Goal: Information Seeking & Learning: Learn about a topic

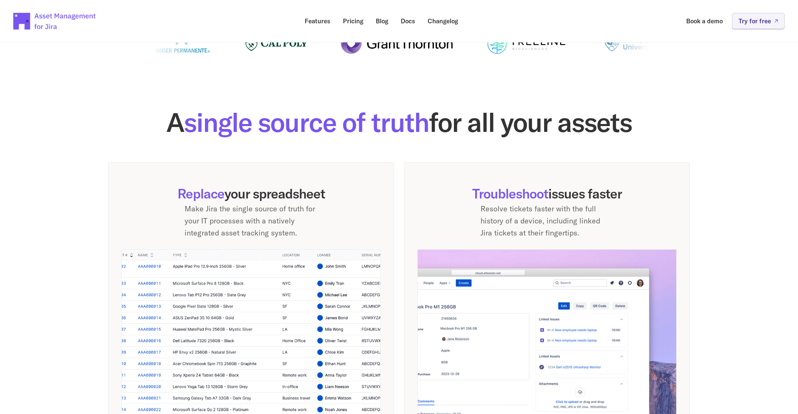
scroll to position [427, 0]
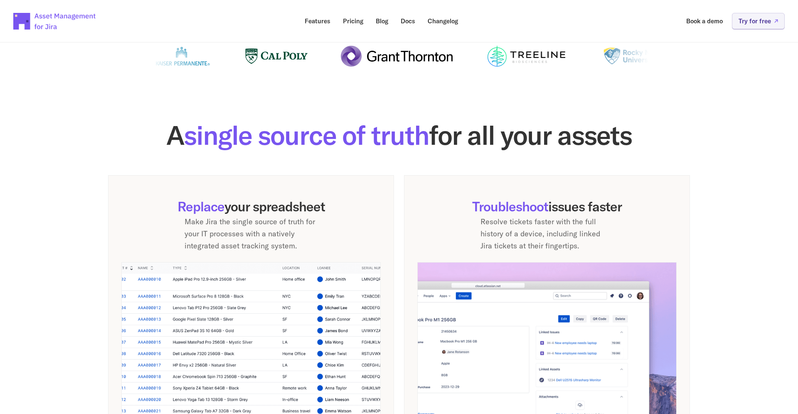
click at [514, 137] on h2 "A single source of truth for all your assets" at bounding box center [399, 135] width 582 height 27
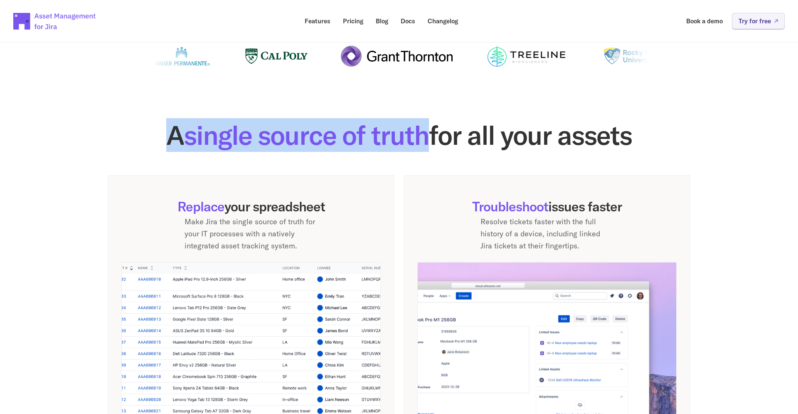
click at [514, 137] on h2 "A single source of truth for all your assets" at bounding box center [399, 135] width 582 height 27
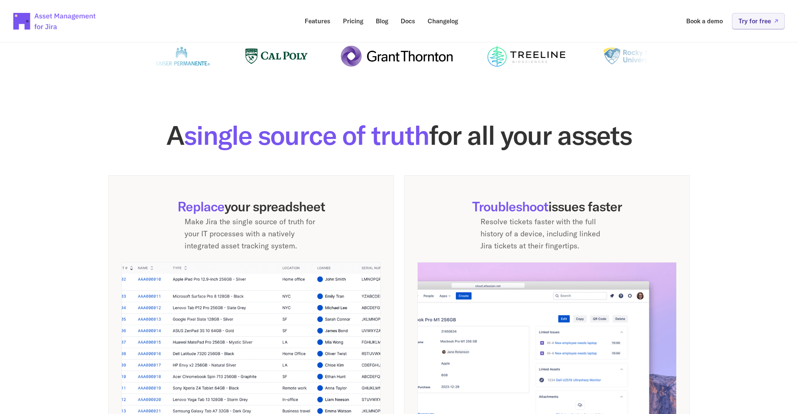
click at [272, 179] on div "Replace your spreadsheet Make Jira the single source of truth for your IT proce…" at bounding box center [251, 315] width 286 height 280
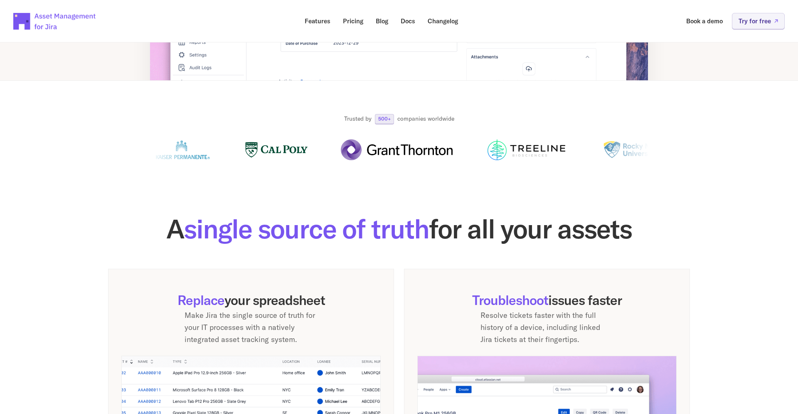
scroll to position [332, 0]
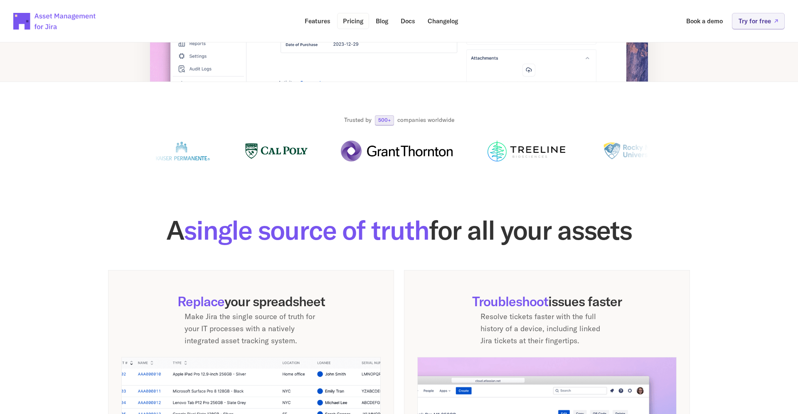
click at [354, 23] on p "Pricing" at bounding box center [353, 21] width 20 height 6
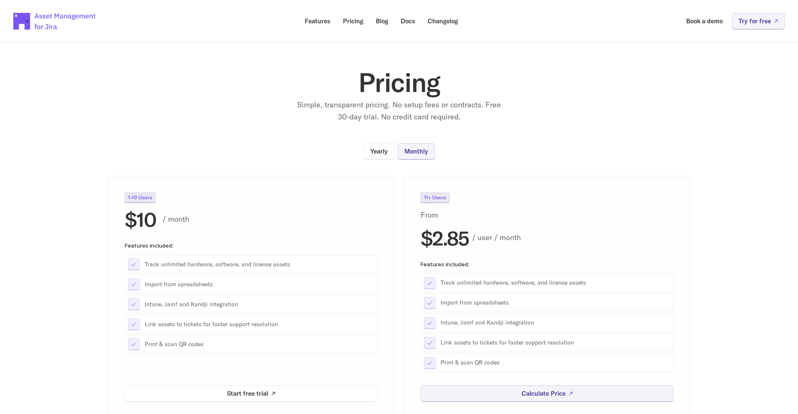
click at [74, 15] on img at bounding box center [54, 21] width 83 height 29
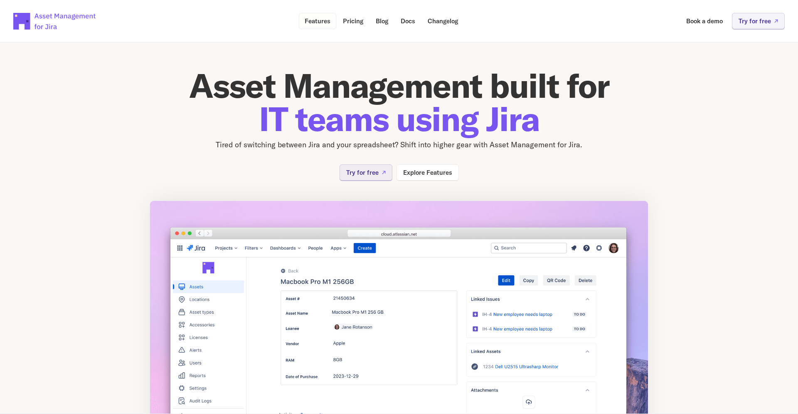
click at [320, 18] on p "Features" at bounding box center [318, 21] width 26 height 6
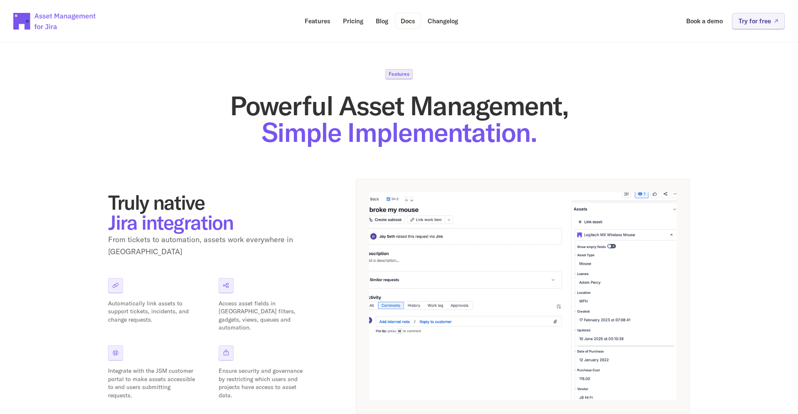
click at [417, 23] on link "Docs" at bounding box center [408, 21] width 26 height 16
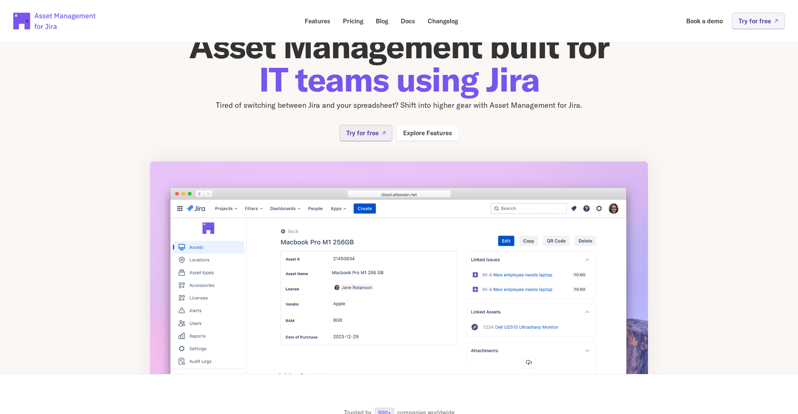
scroll to position [47, 0]
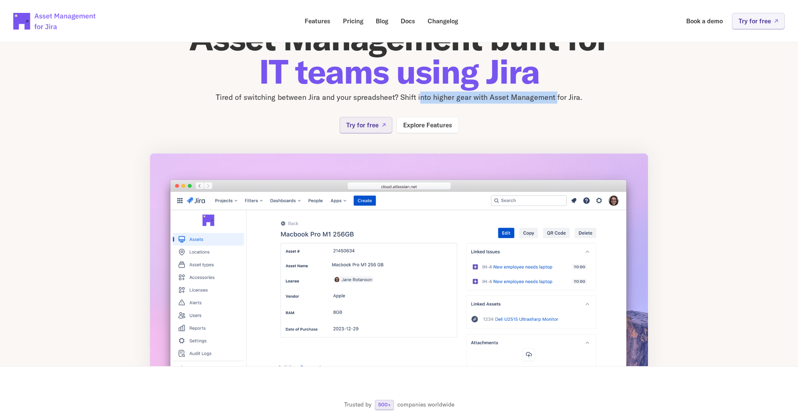
drag, startPoint x: 478, startPoint y: 100, endPoint x: 585, endPoint y: 100, distance: 106.9
click at [573, 100] on p "Tired of switching between Jira and your spreadsheet? Shift into higher gear wi…" at bounding box center [399, 97] width 499 height 12
click at [600, 100] on p "Tired of switching between Jira and your spreadsheet? Shift into higher gear wi…" at bounding box center [399, 97] width 499 height 12
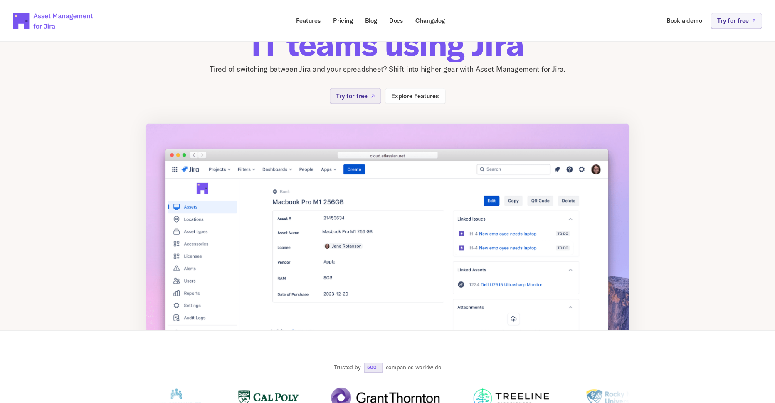
scroll to position [142, 0]
